Goal: Transaction & Acquisition: Purchase product/service

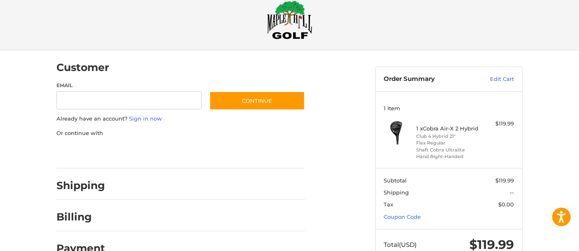
click at [81, 99] on input "Email" at bounding box center [128, 100] width 145 height 19
type input "**********"
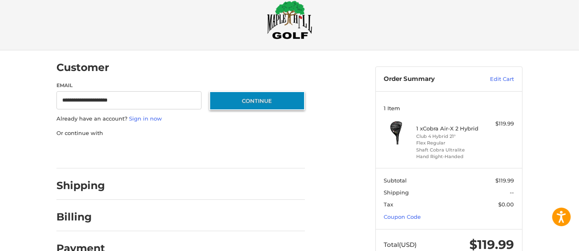
click at [228, 100] on button "Continue" at bounding box center [257, 100] width 96 height 19
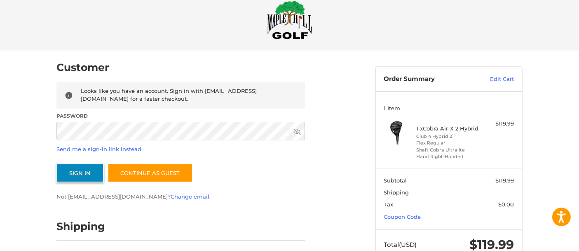
click at [80, 168] on button "Sign In" at bounding box center [79, 172] width 47 height 19
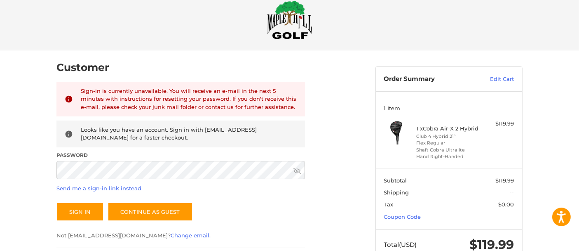
click at [298, 170] on icon at bounding box center [297, 170] width 7 height 7
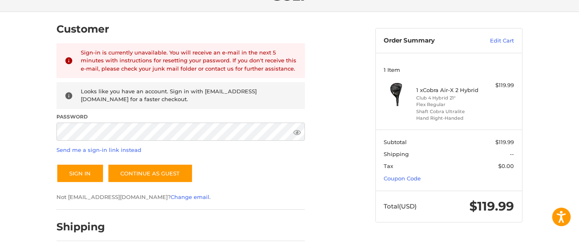
scroll to position [53, 0]
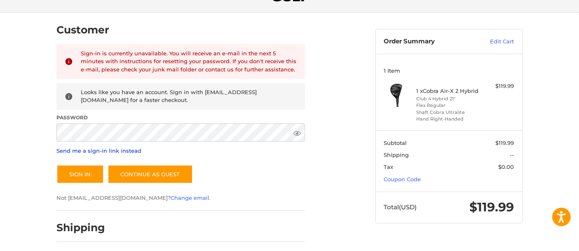
click at [101, 150] on link "Send me a sign-in link instead" at bounding box center [98, 150] width 85 height 7
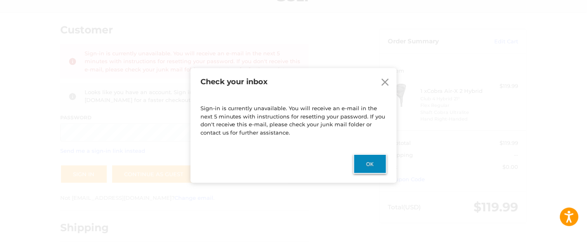
click at [379, 161] on button "Ok" at bounding box center [369, 164] width 33 height 20
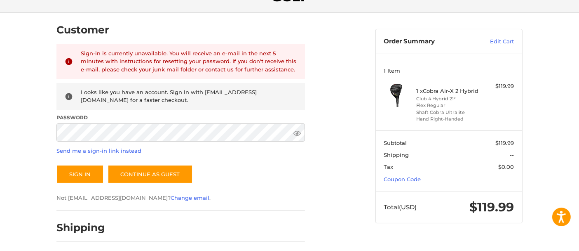
click at [377, 156] on section "Subtotal $119.99 Shipping -- Tax $0.00 Coupon Code" at bounding box center [449, 160] width 146 height 61
click at [400, 178] on link "Coupon Code" at bounding box center [402, 179] width 37 height 7
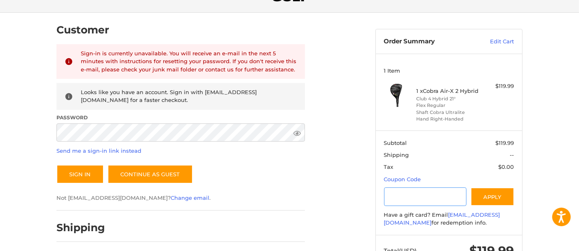
click at [393, 196] on input "Gift Certificate or Coupon Code" at bounding box center [425, 196] width 83 height 19
type input "**********"
click at [484, 193] on button "Apply" at bounding box center [493, 196] width 44 height 19
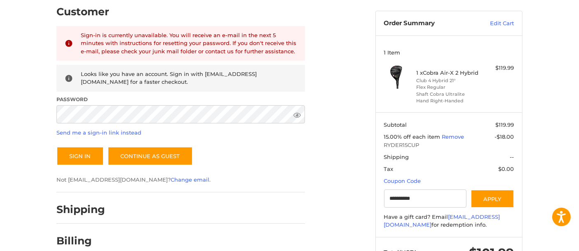
scroll to position [85, 0]
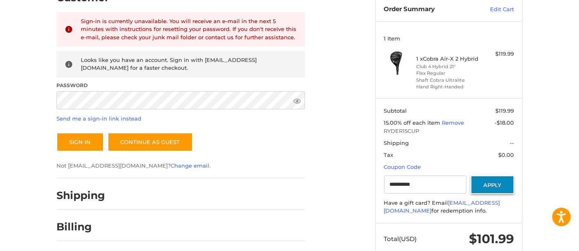
click at [487, 183] on button "Apply" at bounding box center [493, 184] width 44 height 19
